Goal: Information Seeking & Learning: Check status

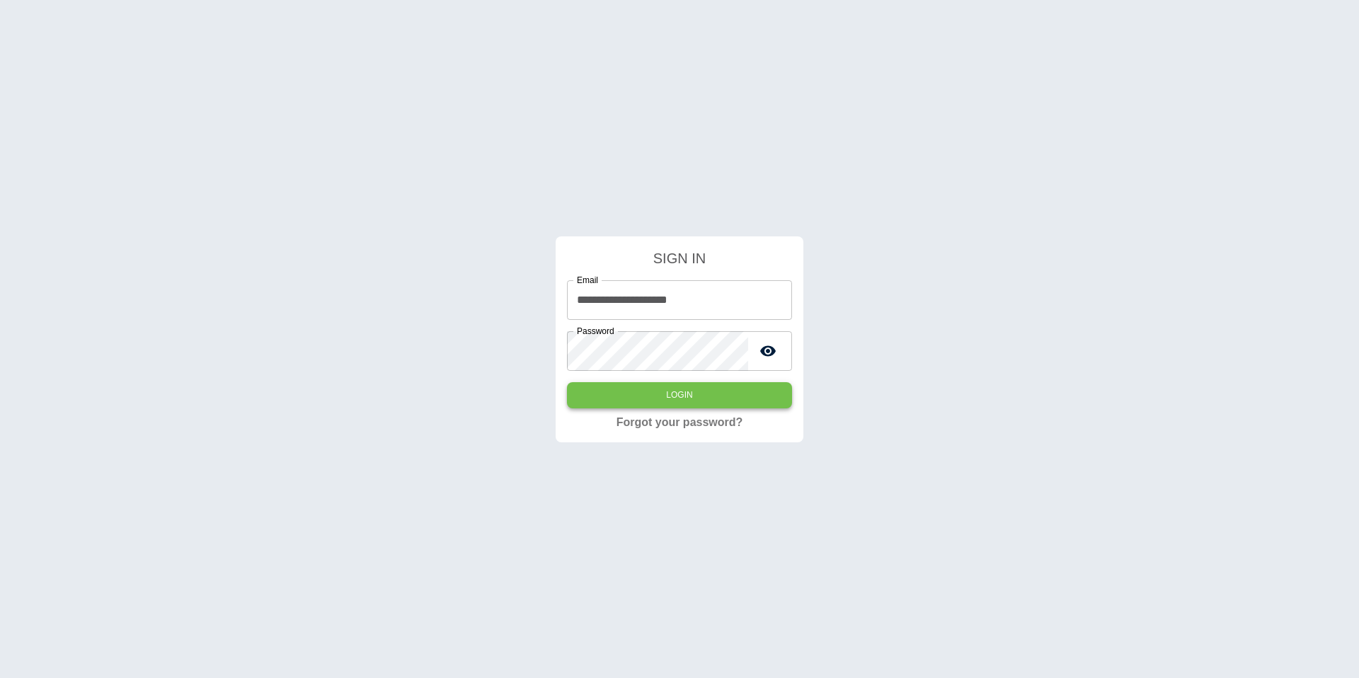
click at [625, 389] on button "Login" at bounding box center [679, 395] width 225 height 26
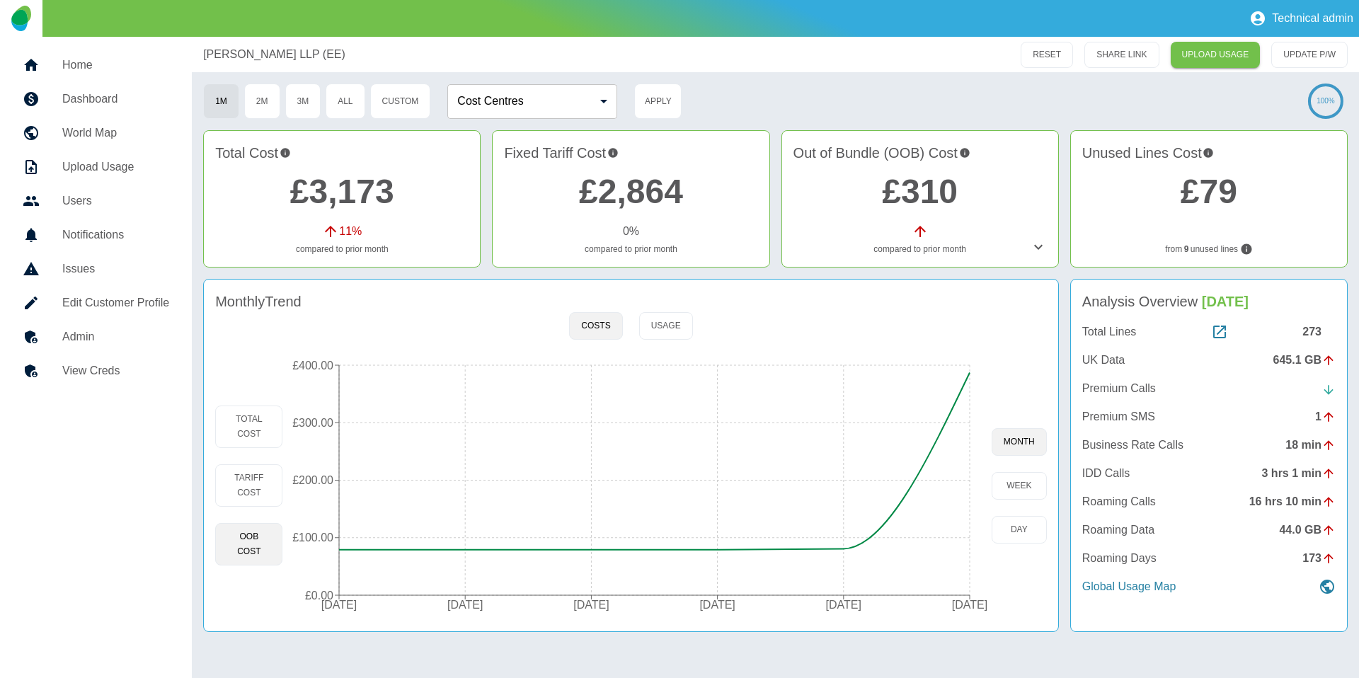
drag, startPoint x: 410, startPoint y: 50, endPoint x: 197, endPoint y: 47, distance: 213.1
click at [197, 47] on div "[PERSON_NAME] LLP (EE) RESET SHARE LINK UPLOAD USAGE UPDATE P/W" at bounding box center [775, 54] width 1167 height 35
copy p "[PERSON_NAME] LLP (EE)"
click at [504, 268] on div "Total Cost £3,173 11 % compared to prior month Fixed Tariff Cost £2,864 0 % com…" at bounding box center [775, 201] width 1144 height 143
click at [258, 480] on button "Tariff Cost" at bounding box center [248, 485] width 67 height 42
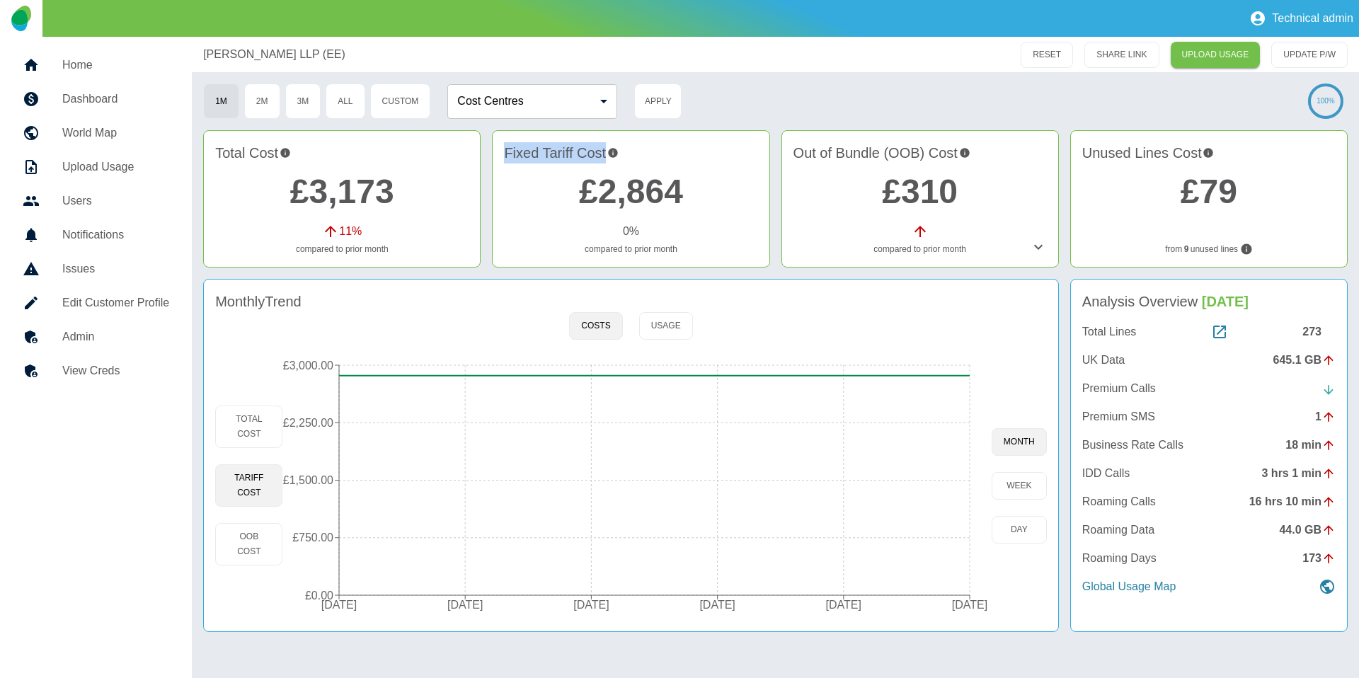
drag, startPoint x: 505, startPoint y: 155, endPoint x: 605, endPoint y: 147, distance: 100.2
click at [605, 147] on h4 "Fixed Tariff Cost" at bounding box center [630, 152] width 253 height 21
copy h4 "Fixed Tariff Cost"
